Goal: Task Accomplishment & Management: Manage account settings

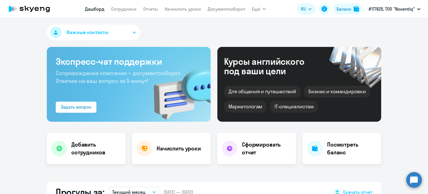
select select "30"
click at [130, 7] on link "Сотрудники" at bounding box center [123, 9] width 25 height 6
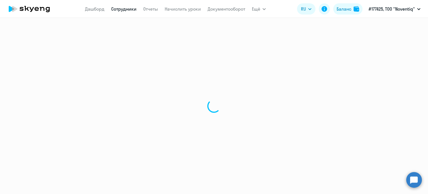
select select "30"
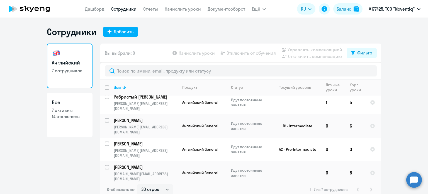
scroll to position [43, 0]
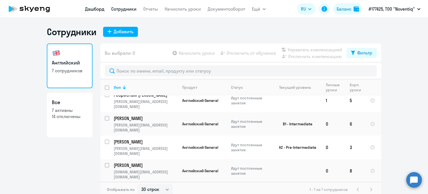
click at [100, 9] on link "Дашборд" at bounding box center [94, 9] width 19 height 6
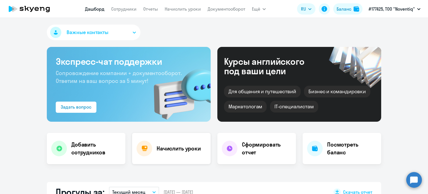
click at [166, 150] on h4 "Начислить уроки" at bounding box center [179, 148] width 44 height 8
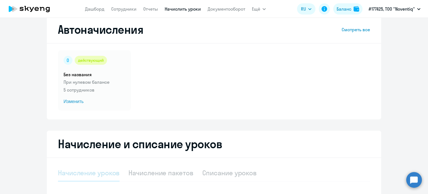
scroll to position [28, 0]
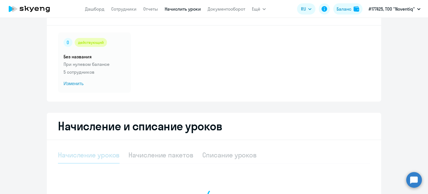
select select "10"
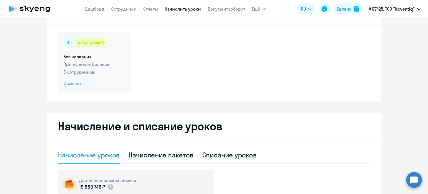
click at [66, 86] on span "Изменить" at bounding box center [95, 83] width 62 height 7
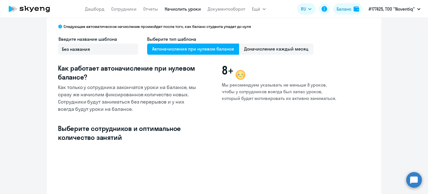
select select "10"
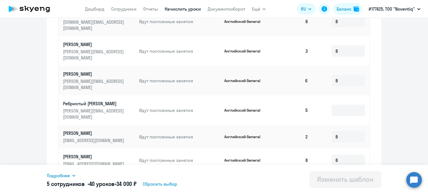
scroll to position [226, 0]
click at [350, 104] on input at bounding box center [347, 109] width 33 height 11
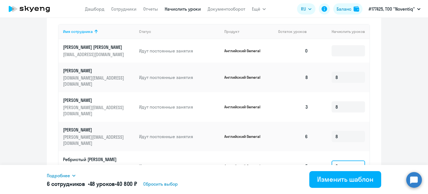
scroll to position [143, 0]
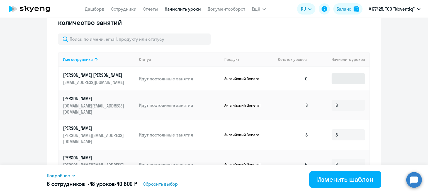
type input "8"
click at [346, 78] on input at bounding box center [347, 78] width 33 height 11
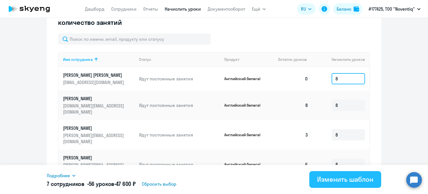
type input "8"
click at [351, 180] on div "Изменить шаблон" at bounding box center [345, 178] width 56 height 9
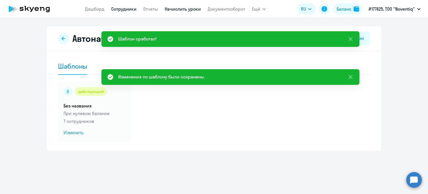
click at [130, 9] on link "Сотрудники" at bounding box center [123, 9] width 25 height 6
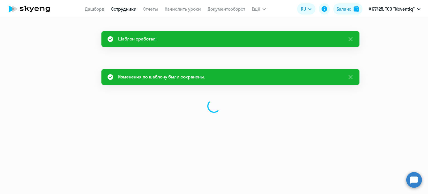
select select "30"
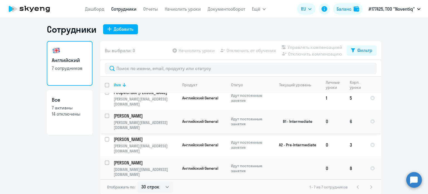
scroll to position [3, 0]
